Goal: Find specific page/section: Find specific page/section

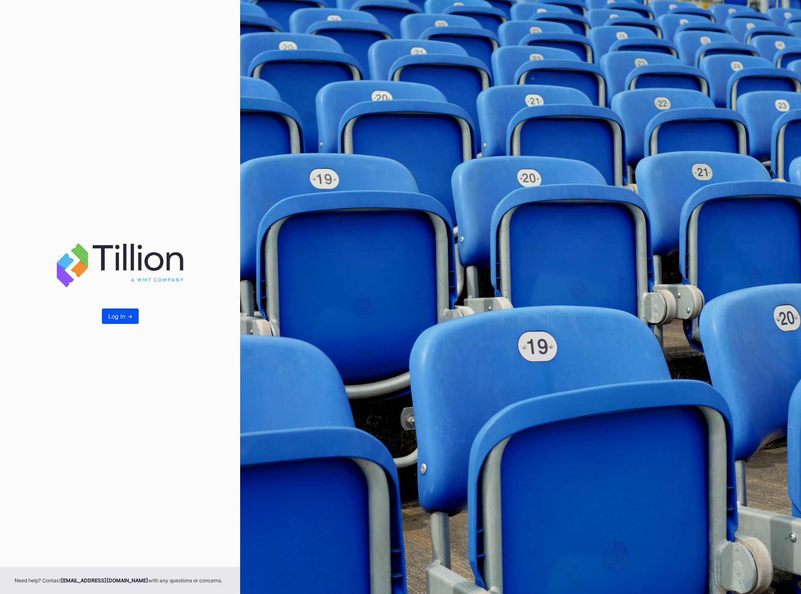
click at [124, 320] on button "Log In ->" at bounding box center [120, 316] width 37 height 15
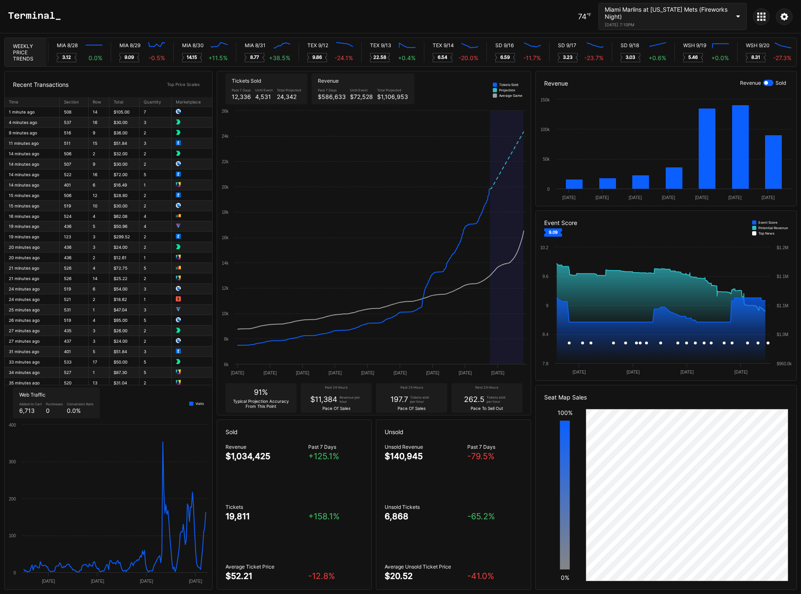
scroll to position [0, 4197]
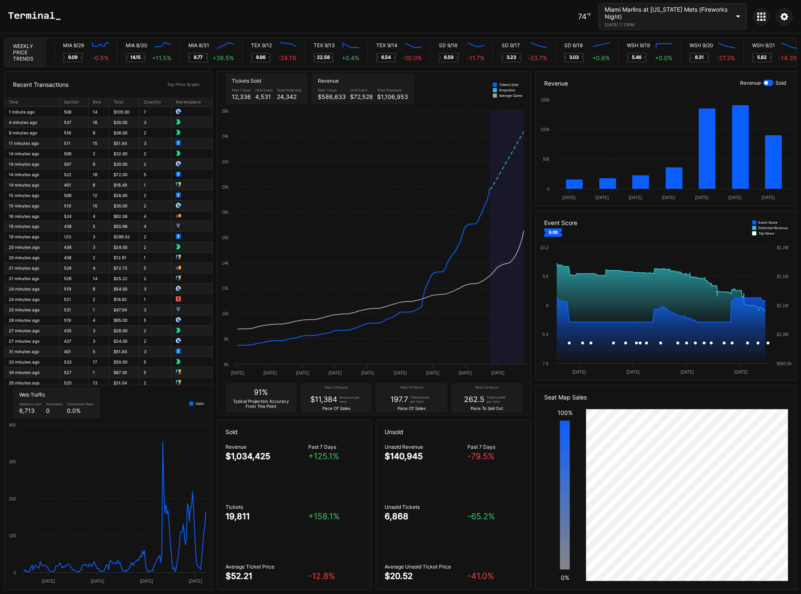
click at [580, 459] on div "100% 0%" at bounding box center [565, 495] width 42 height 172
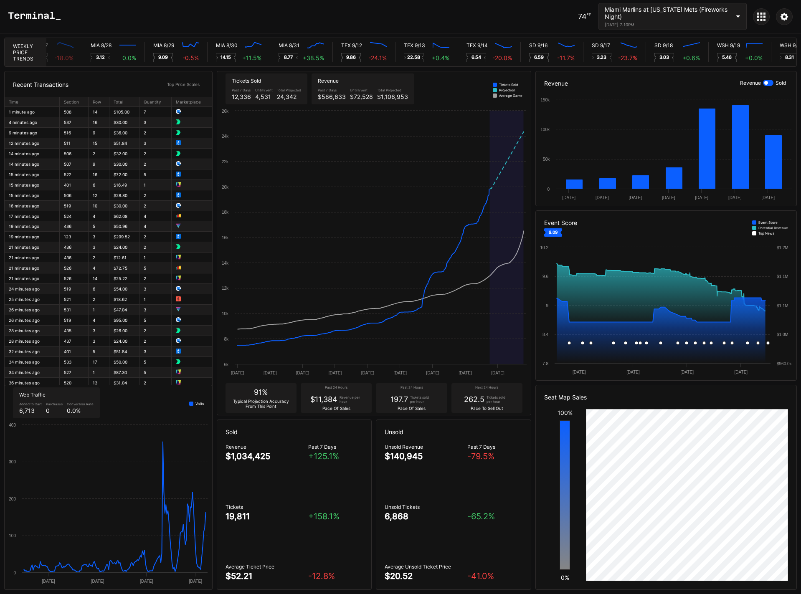
click at [757, 20] on div at bounding box center [761, 16] width 17 height 17
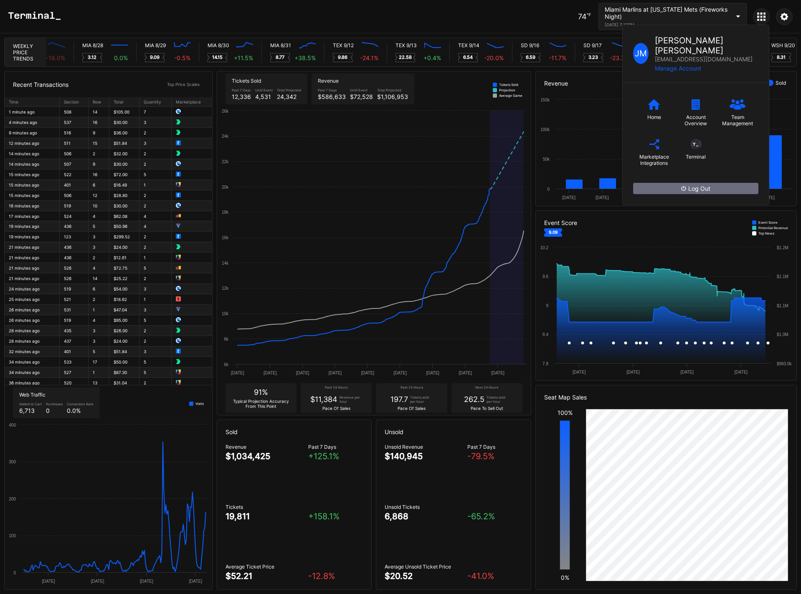
click at [784, 15] on icon at bounding box center [785, 17] width 8 height 8
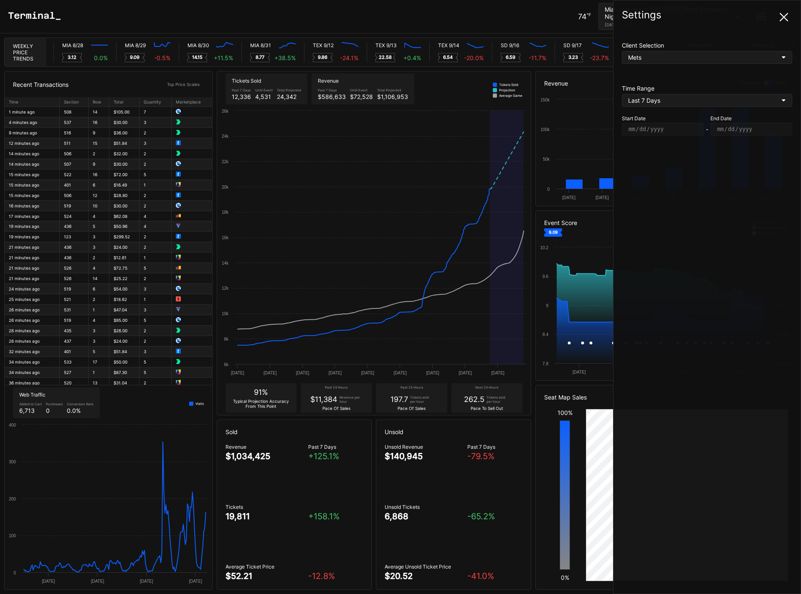
scroll to position [0, 4192]
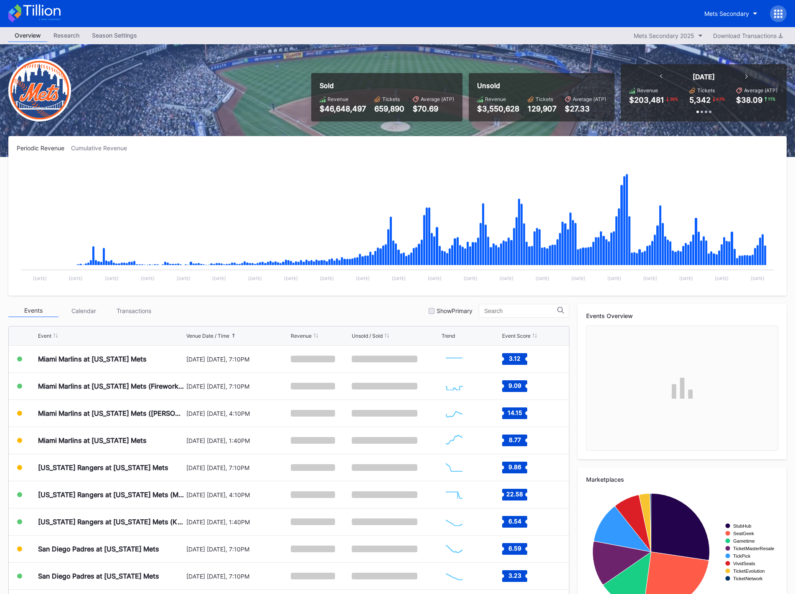
click at [108, 37] on div "Season Settings" at bounding box center [115, 35] width 58 height 12
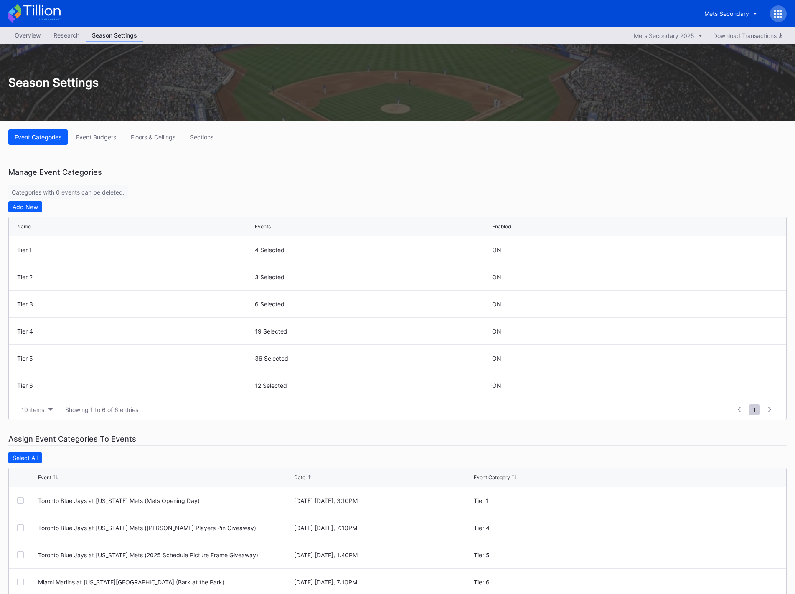
click at [75, 39] on div "Research" at bounding box center [66, 35] width 38 height 12
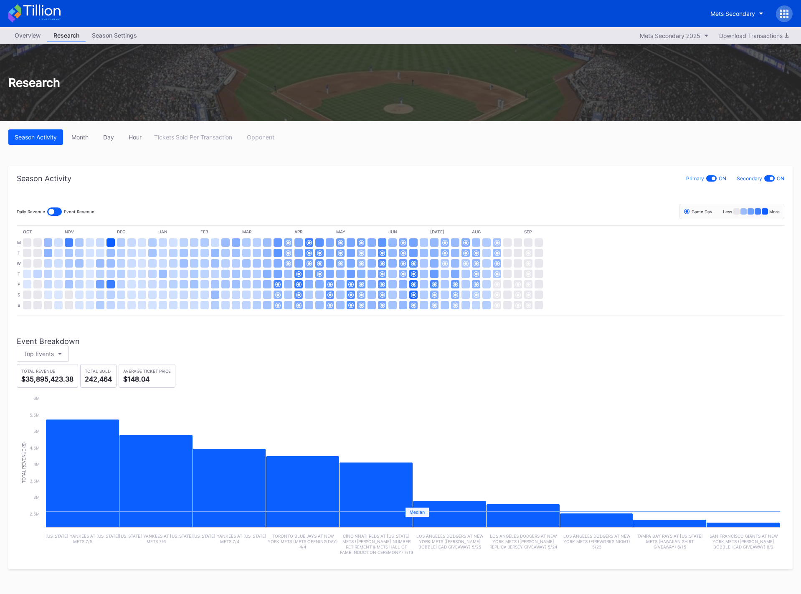
click at [124, 38] on div "Season Settings" at bounding box center [115, 35] width 58 height 12
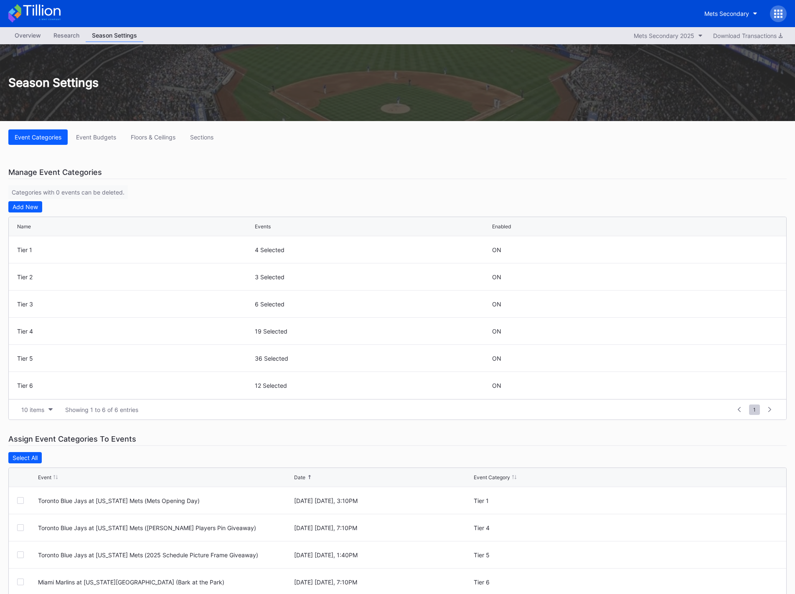
click at [32, 33] on div "Overview" at bounding box center [27, 35] width 39 height 12
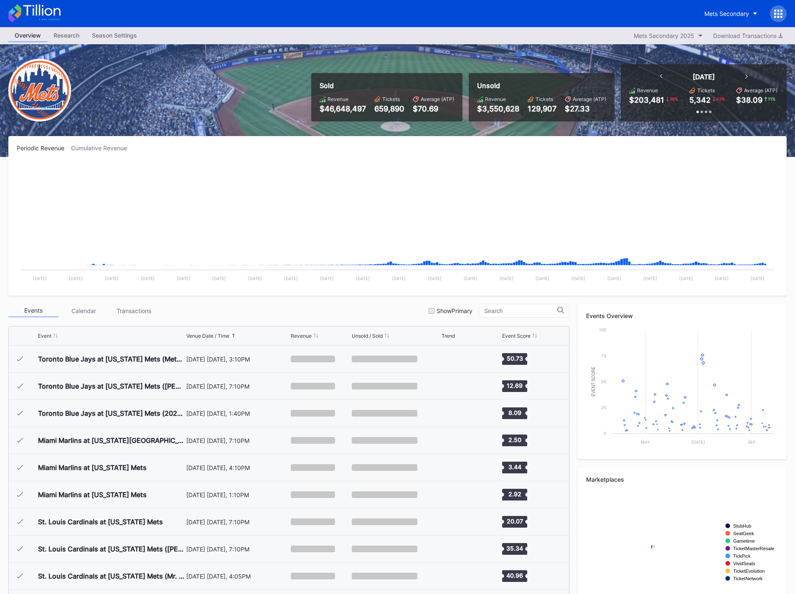
scroll to position [1819, 0]
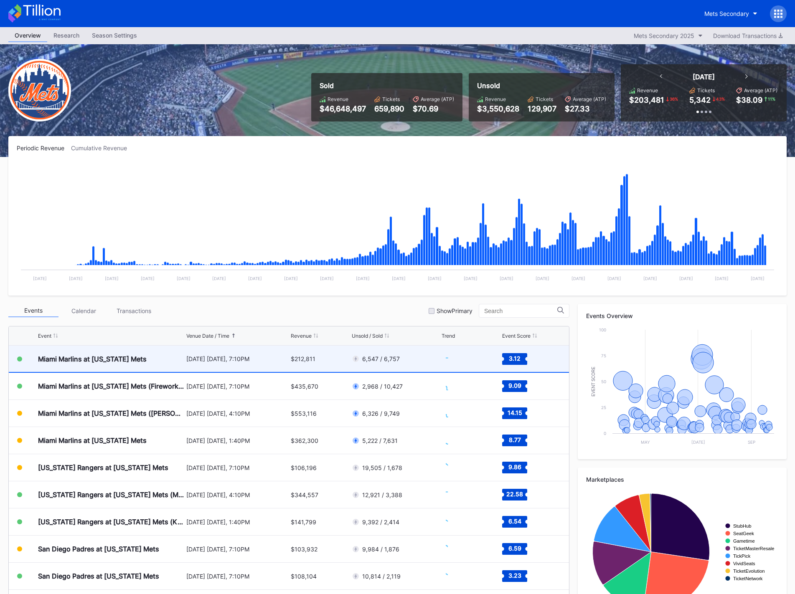
click at [157, 360] on div "Miami Marlins at New York Mets" at bounding box center [111, 359] width 146 height 26
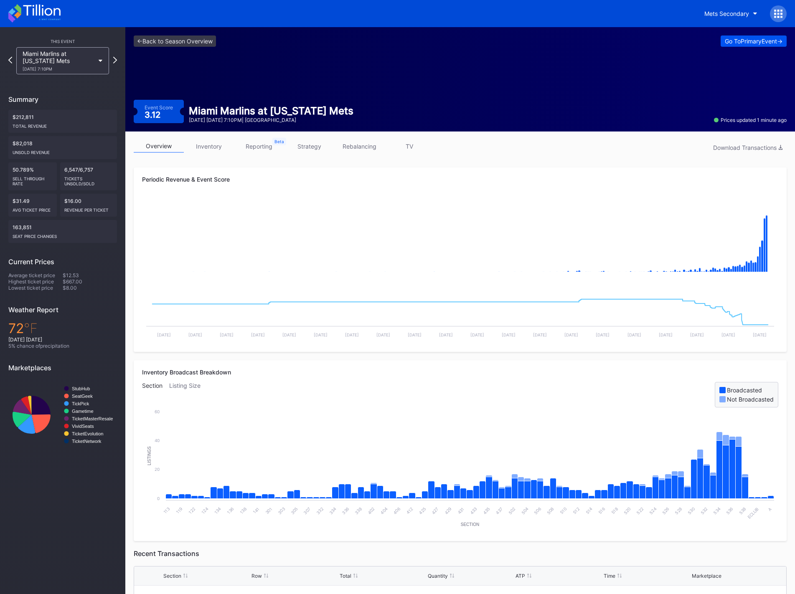
click at [754, 43] on div "Go To Primary Event ->" at bounding box center [754, 41] width 58 height 7
